Goal: Information Seeking & Learning: Learn about a topic

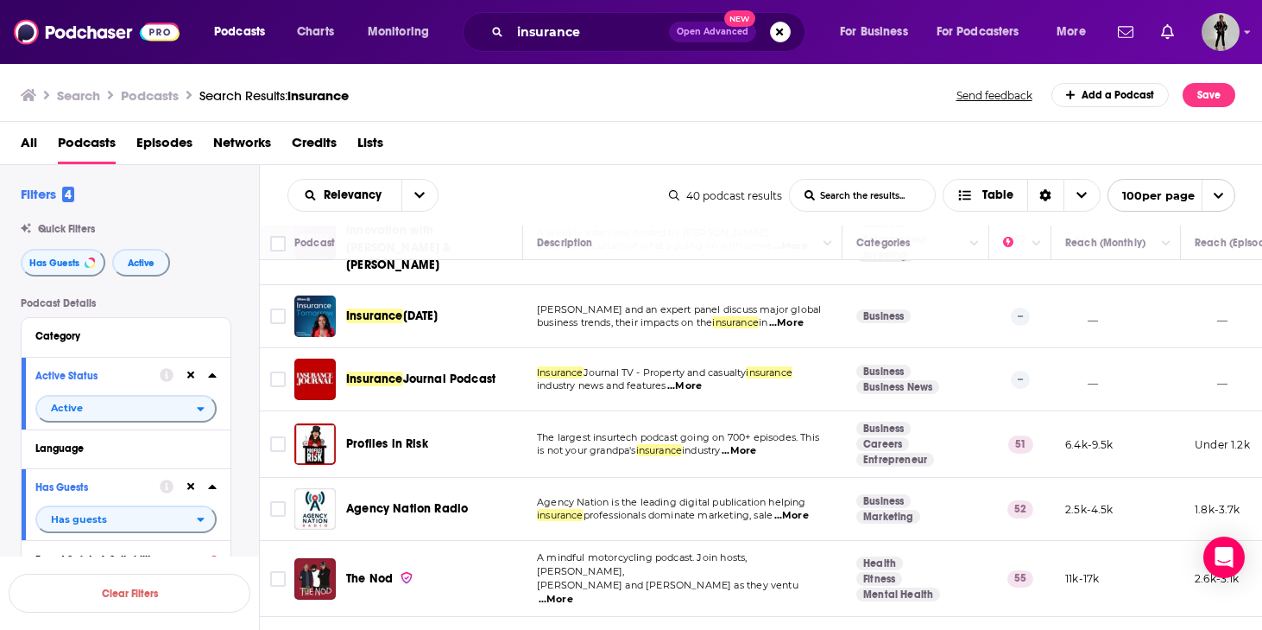
scroll to position [451, 0]
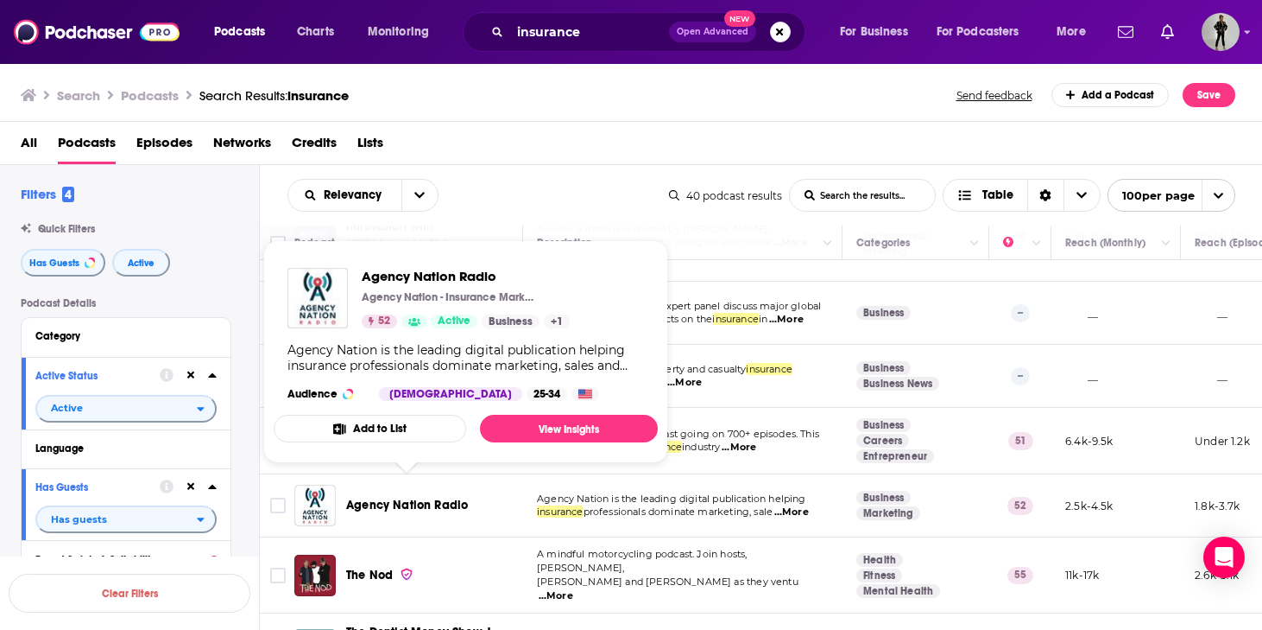
click at [398, 497] on span "Agency Nation Radio" at bounding box center [407, 504] width 122 height 15
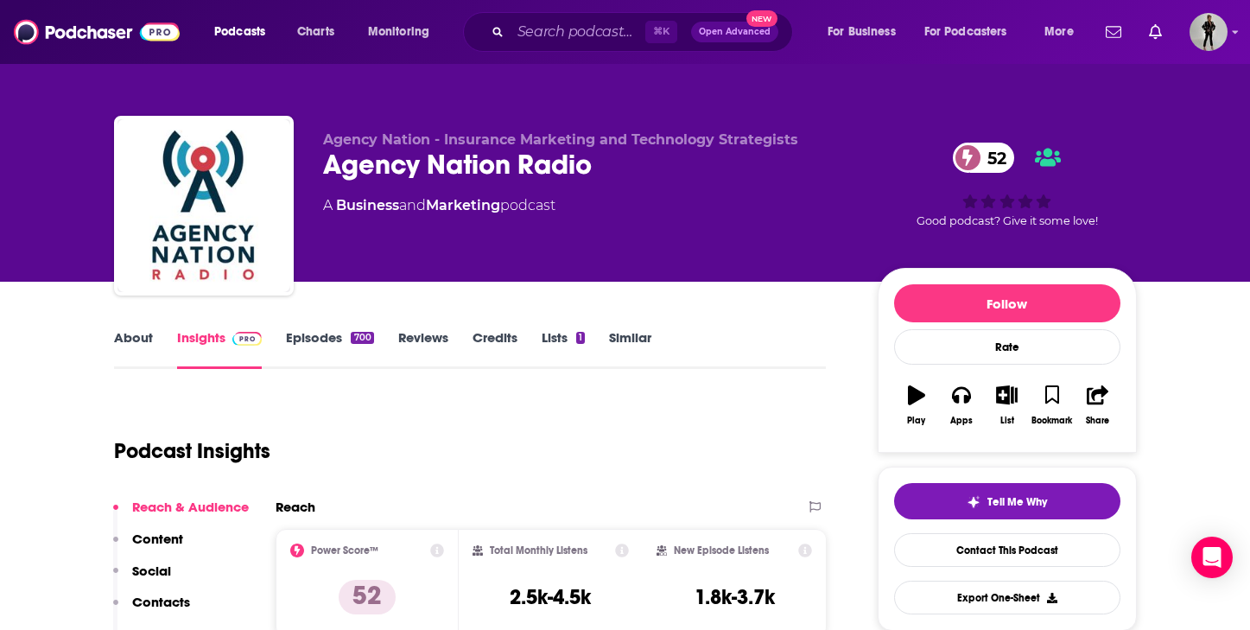
click at [136, 337] on link "About" at bounding box center [133, 349] width 39 height 40
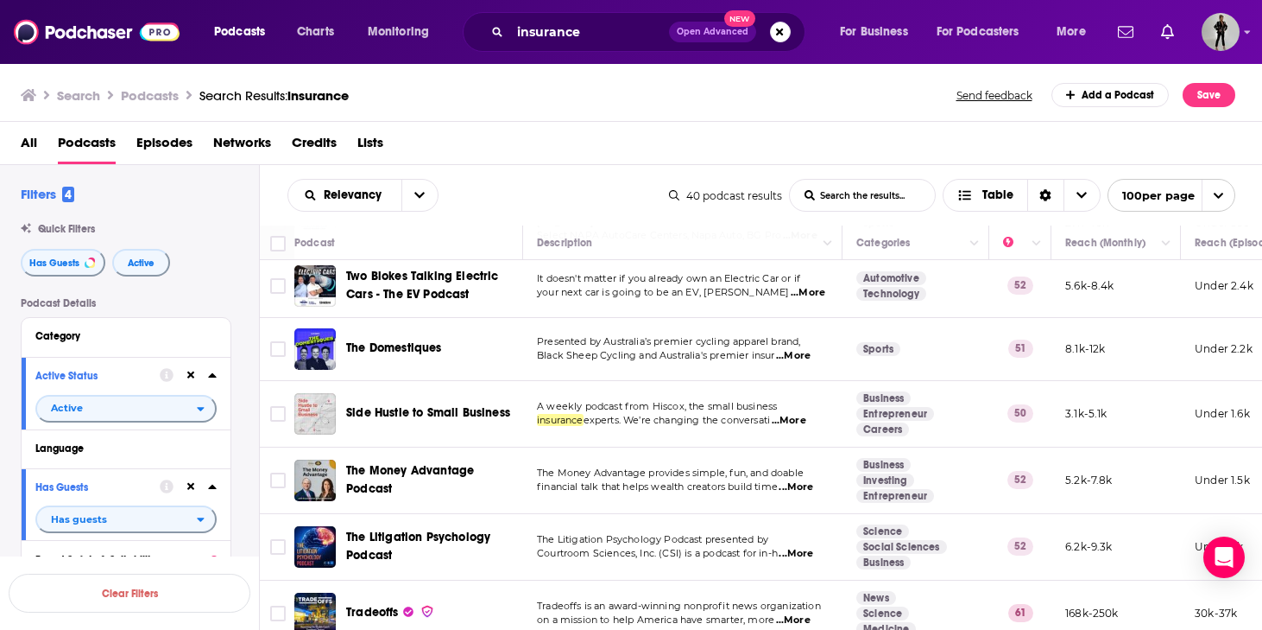
scroll to position [1328, 0]
